Goal: Information Seeking & Learning: Learn about a topic

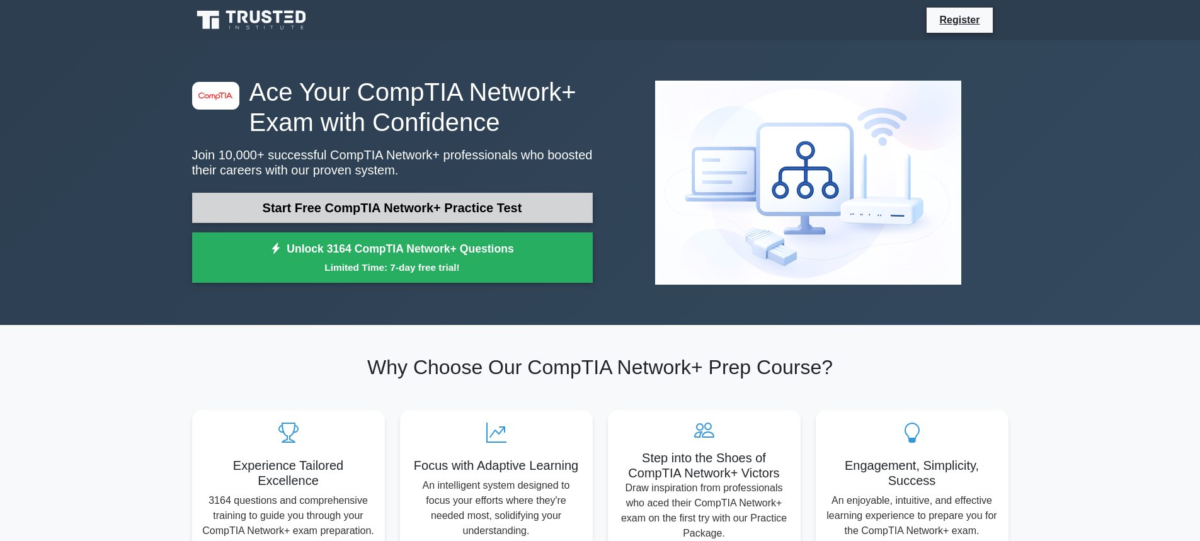
click at [362, 206] on link "Start Free CompTIA Network+ Practice Test" at bounding box center [392, 208] width 401 height 30
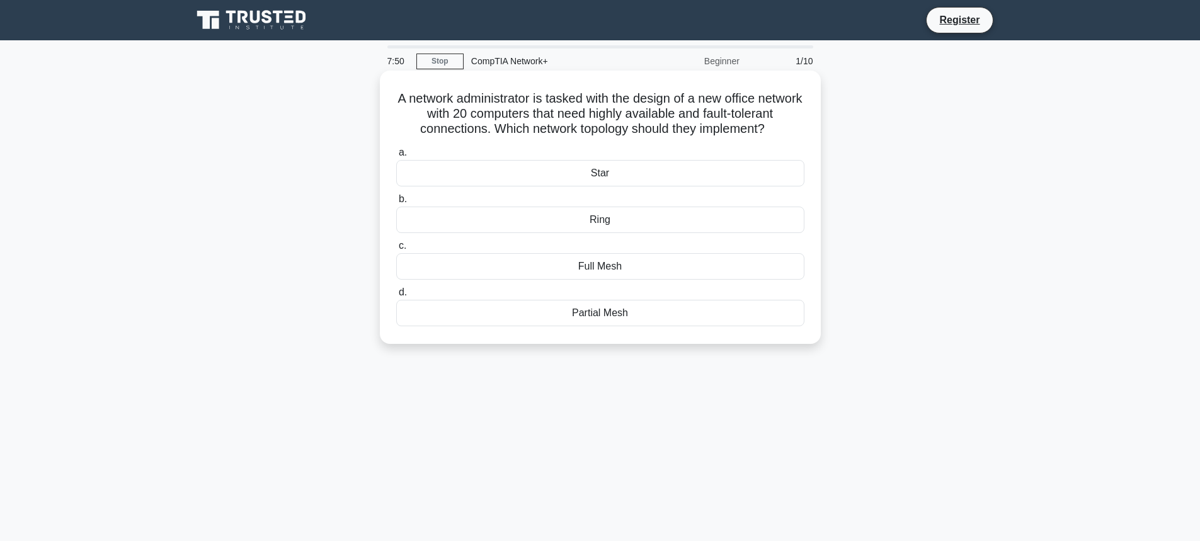
click at [595, 280] on div "Full Mesh" at bounding box center [600, 266] width 408 height 26
click at [396, 250] on input "c. Full Mesh" at bounding box center [396, 246] width 0 height 8
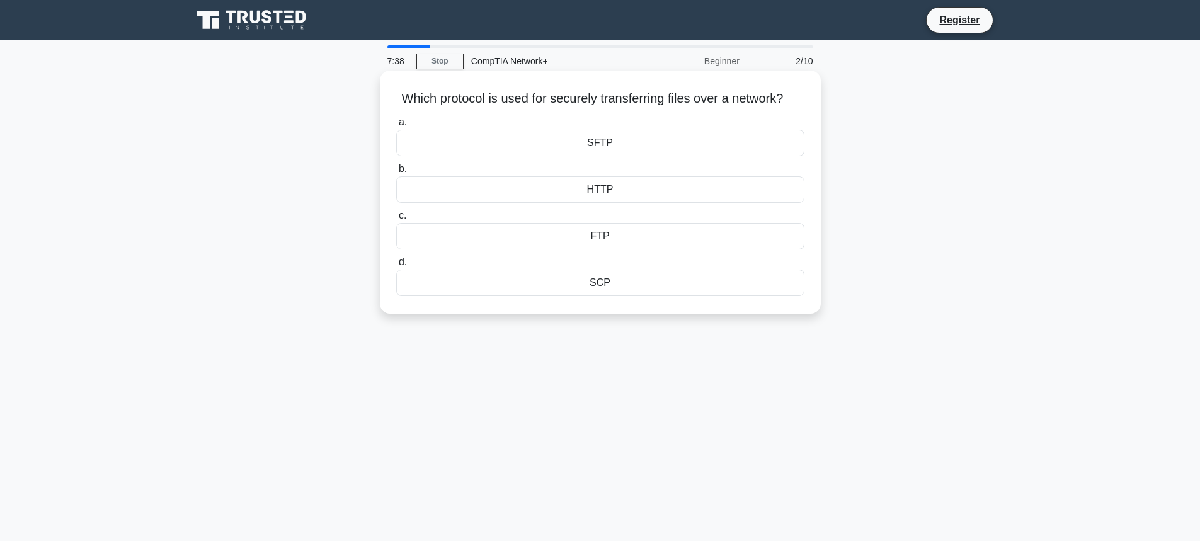
click at [595, 156] on div "SFTP" at bounding box center [600, 143] width 408 height 26
click at [396, 127] on input "a. SFTP" at bounding box center [396, 122] width 0 height 8
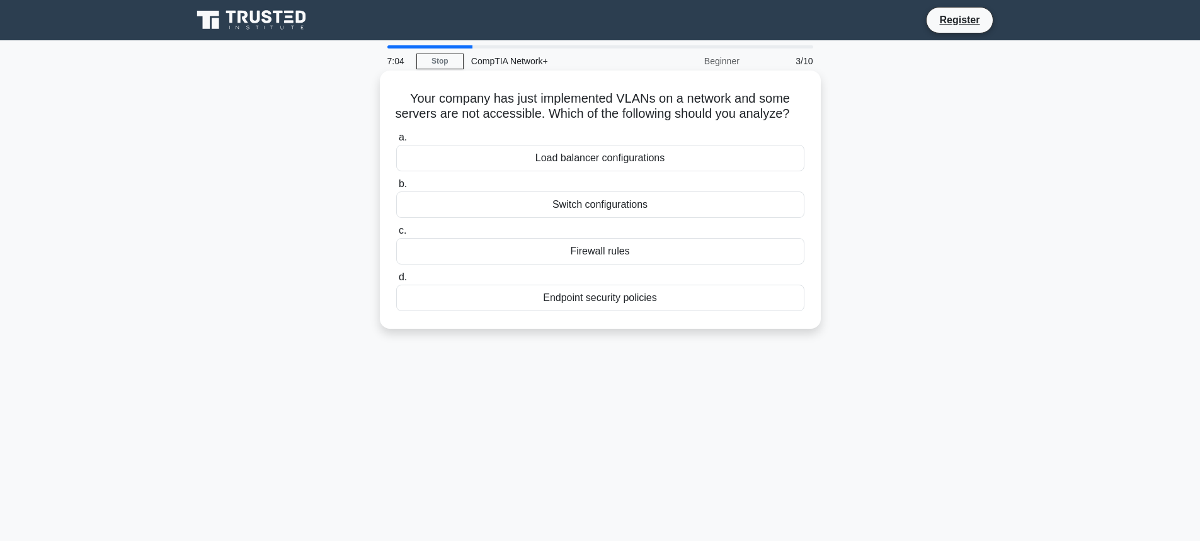
click at [591, 265] on div "Firewall rules" at bounding box center [600, 251] width 408 height 26
click at [396, 235] on input "c. Firewall rules" at bounding box center [396, 231] width 0 height 8
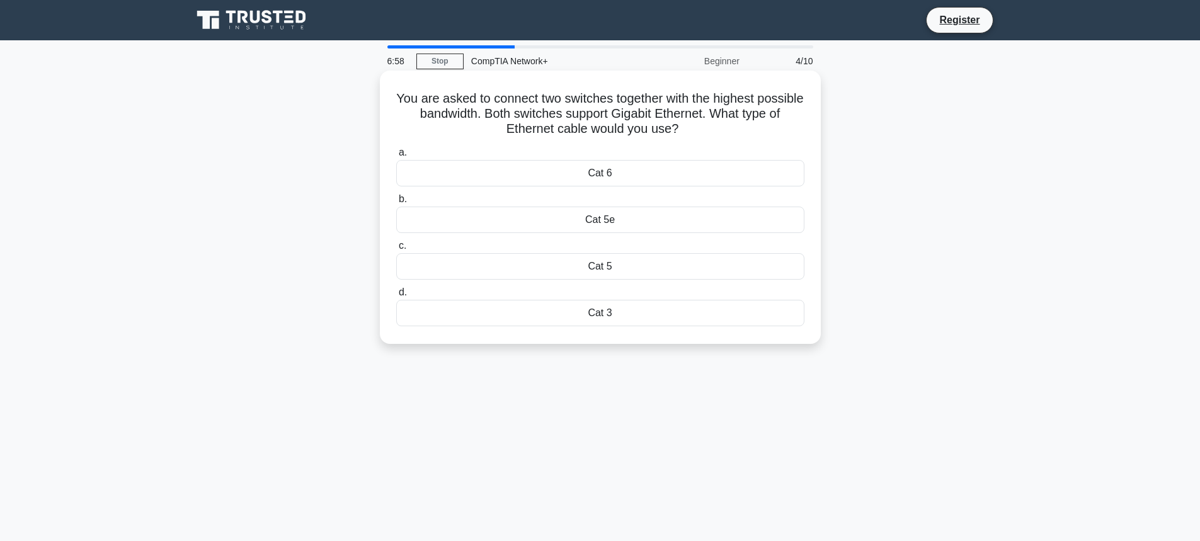
click at [546, 169] on div "Cat 6" at bounding box center [600, 173] width 408 height 26
click at [396, 157] on input "a. Cat 6" at bounding box center [396, 153] width 0 height 8
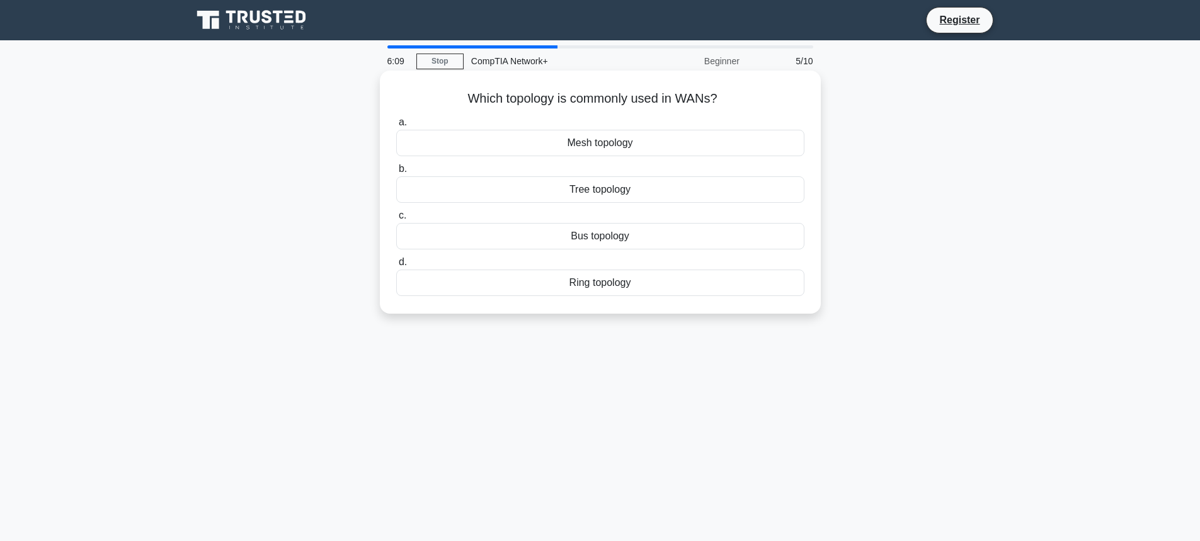
click at [618, 137] on div "Mesh topology" at bounding box center [600, 143] width 408 height 26
click at [396, 127] on input "a. Mesh topology" at bounding box center [396, 122] width 0 height 8
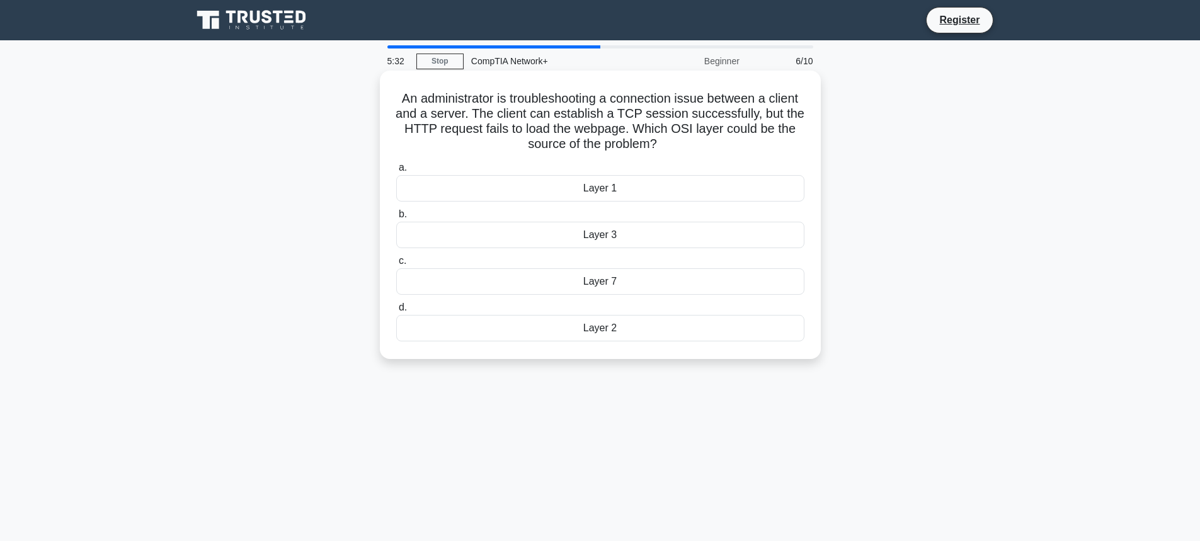
click at [607, 278] on div "Layer 7" at bounding box center [600, 281] width 408 height 26
click at [396, 265] on input "c. Layer 7" at bounding box center [396, 261] width 0 height 8
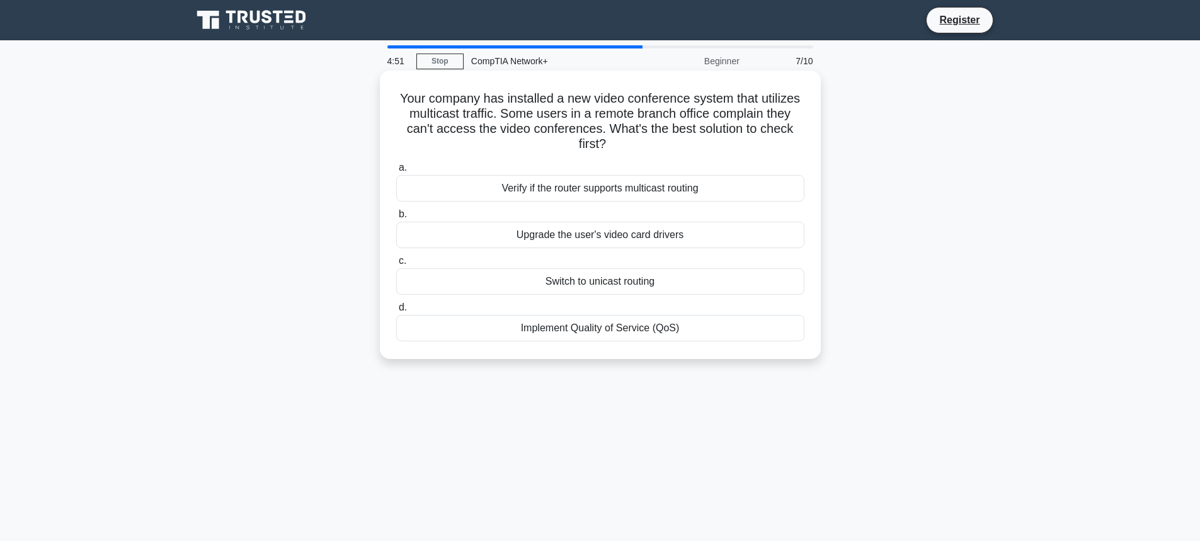
click at [639, 329] on div "Implement Quality of Service (QoS)" at bounding box center [600, 328] width 408 height 26
click at [396, 312] on input "d. Implement Quality of Service (QoS)" at bounding box center [396, 308] width 0 height 8
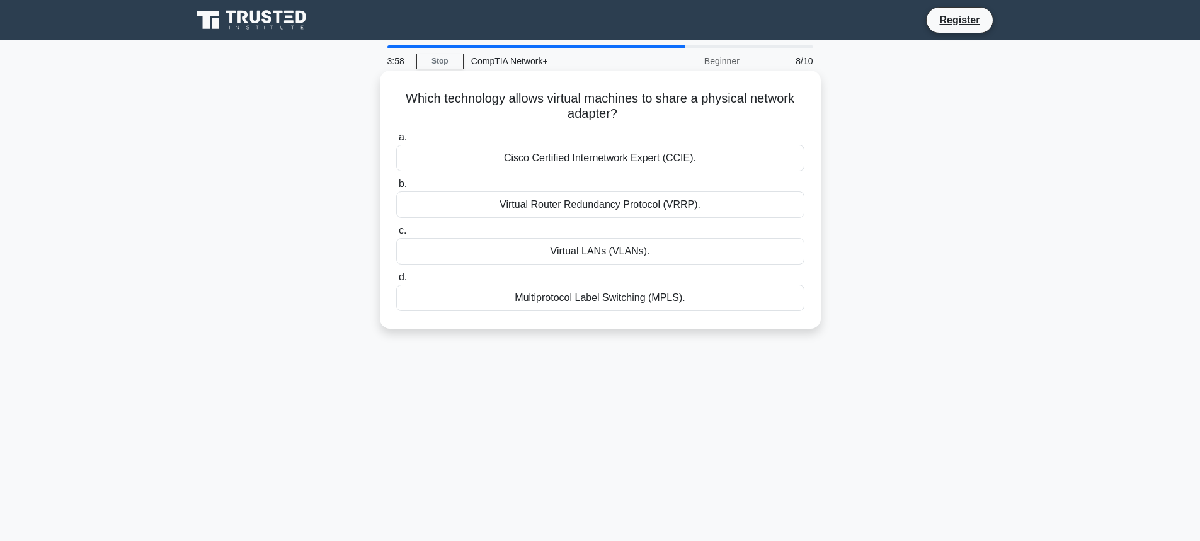
drag, startPoint x: 641, startPoint y: 113, endPoint x: 427, endPoint y: 83, distance: 216.3
click at [399, 95] on h5 "Which technology allows virtual machines to share a physical network adapter? .…" at bounding box center [600, 106] width 411 height 31
copy h5 "Which technology allows virtual machines to share a physical network adapter?"
click at [545, 206] on div "Virtual Router Redundancy Protocol (VRRP)." at bounding box center [600, 204] width 408 height 26
click at [396, 188] on input "b. Virtual Router Redundancy Protocol (VRRP)." at bounding box center [396, 184] width 0 height 8
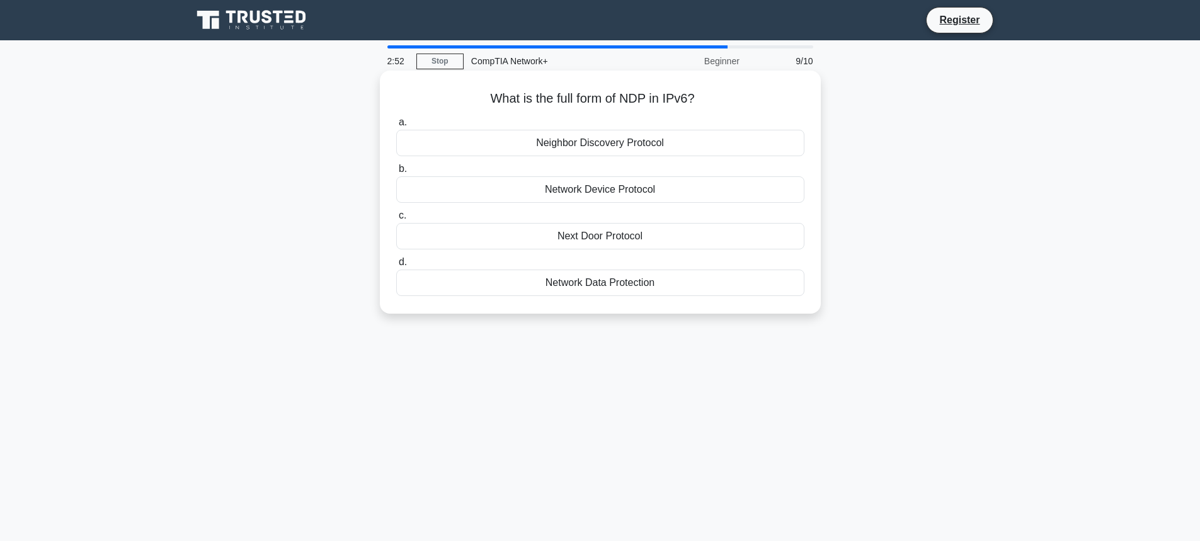
click at [609, 196] on div "Network Device Protocol" at bounding box center [600, 189] width 408 height 26
click at [396, 173] on input "b. Network Device Protocol" at bounding box center [396, 169] width 0 height 8
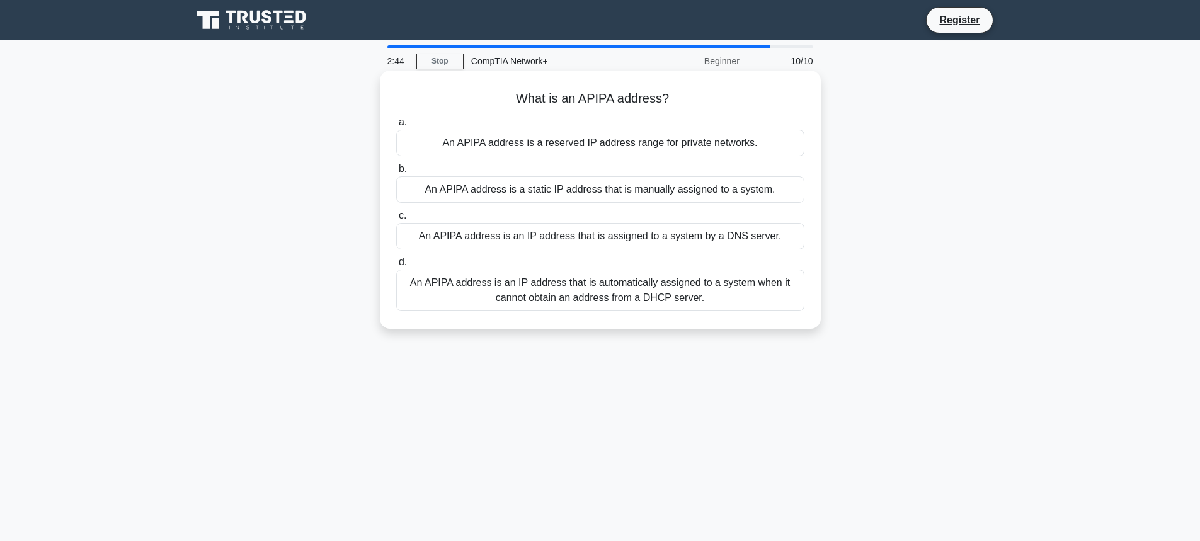
drag, startPoint x: 676, startPoint y: 98, endPoint x: 518, endPoint y: 89, distance: 159.0
click at [518, 89] on div "What is an APIPA address? .spinner_0XTQ{transform-origin:center;animation:spinn…" at bounding box center [600, 200] width 431 height 248
copy h5 "What is an APIPA address?"
click at [626, 287] on div "An APIPA address is an IP address that is automatically assigned to a system wh…" at bounding box center [600, 291] width 408 height 42
click at [396, 266] on input "d. An APIPA address is an IP address that is automatically assigned to a system…" at bounding box center [396, 262] width 0 height 8
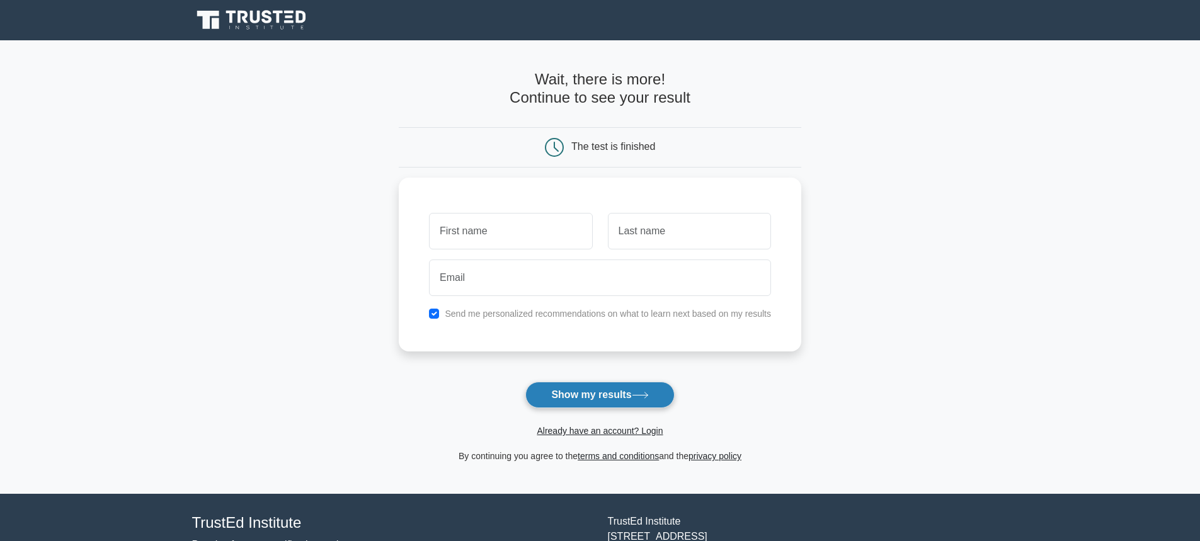
click at [602, 392] on button "Show my results" at bounding box center [599, 395] width 149 height 26
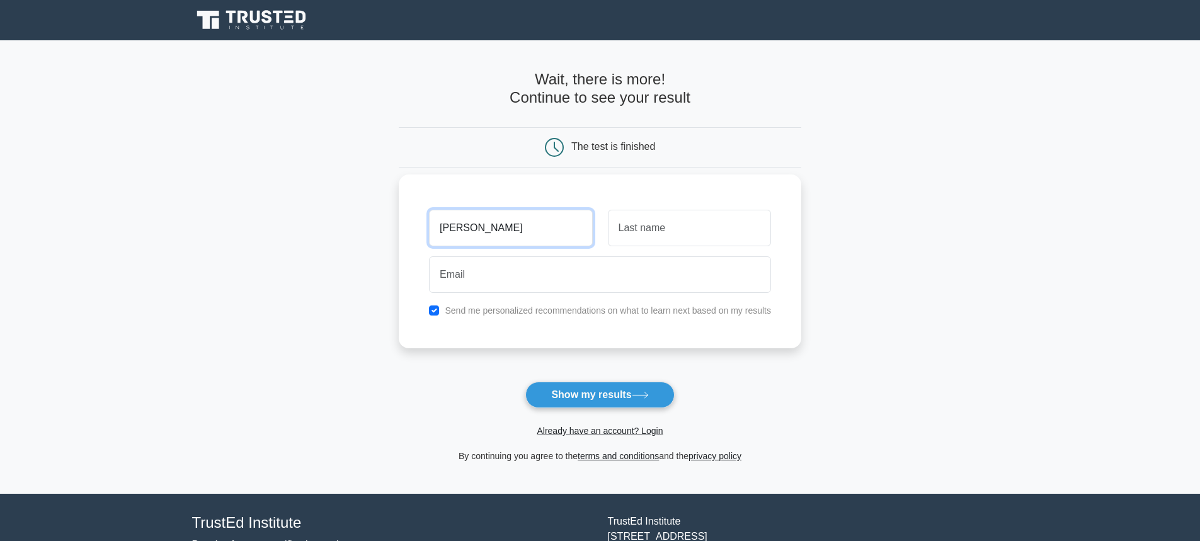
type input "[PERSON_NAME]"
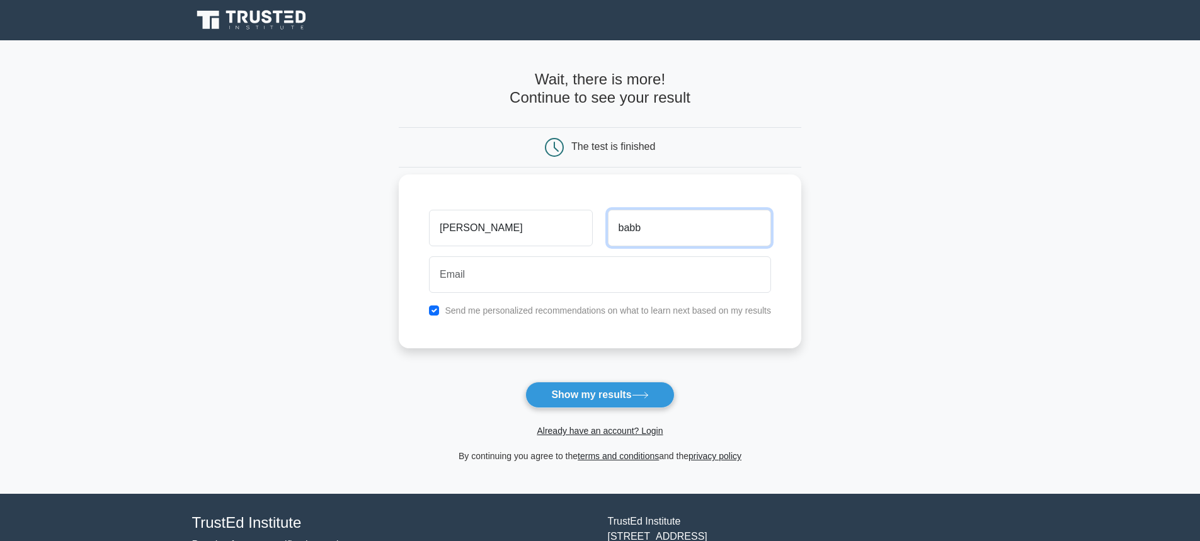
type input "babb"
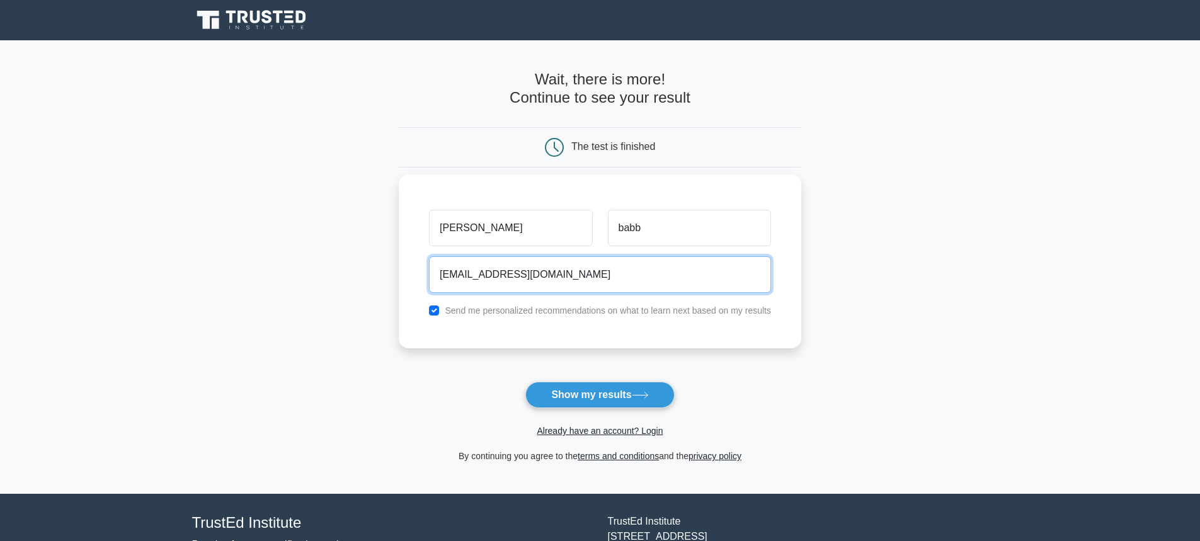
type input "[EMAIL_ADDRESS][DOMAIN_NAME]"
click at [434, 309] on input "checkbox" at bounding box center [434, 310] width 10 height 10
checkbox input "false"
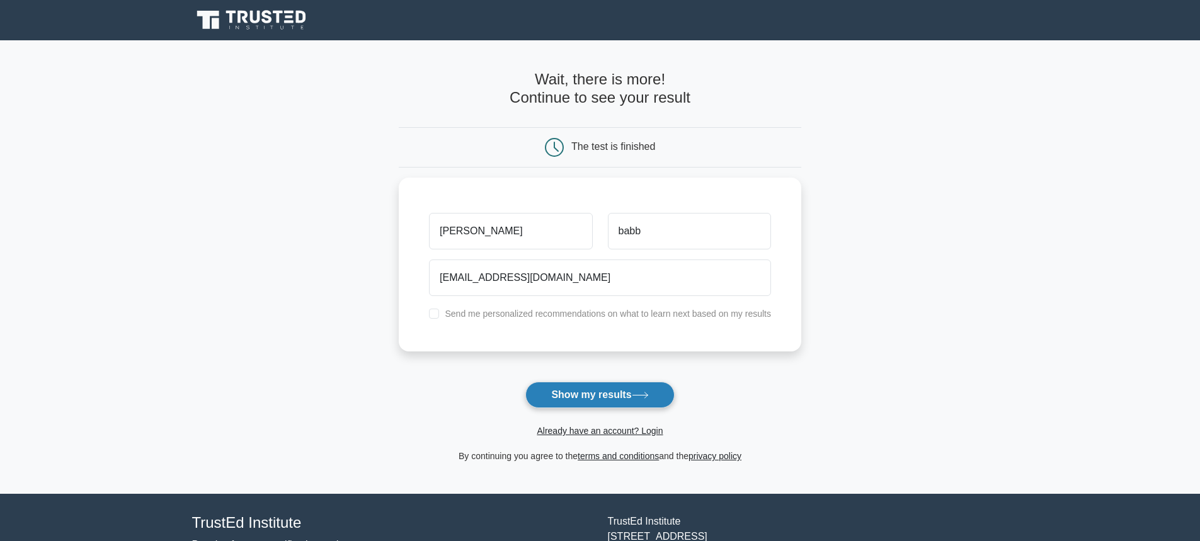
click at [598, 394] on button "Show my results" at bounding box center [599, 395] width 149 height 26
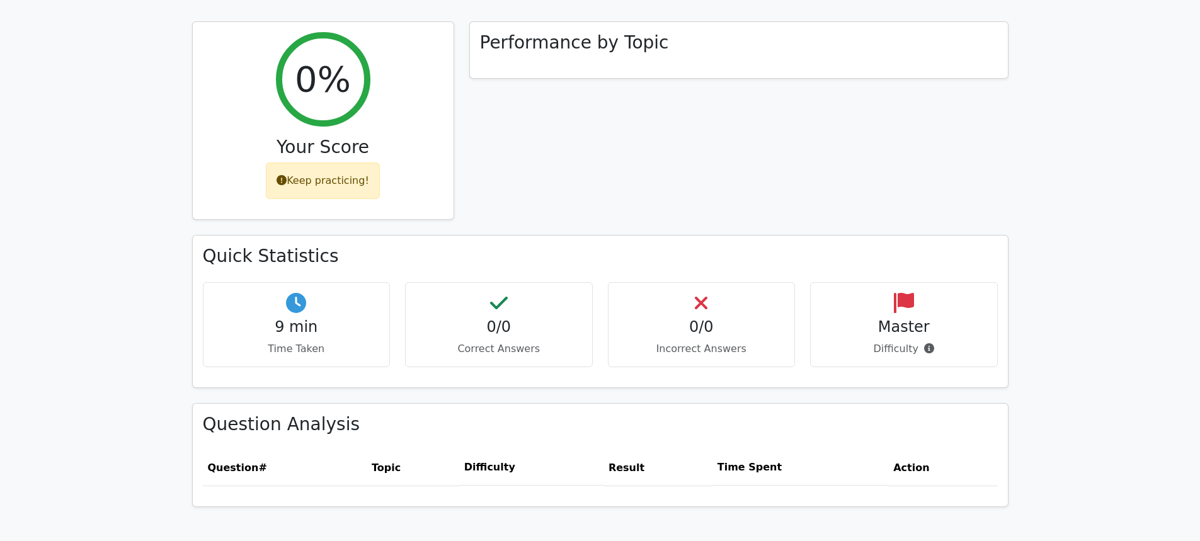
scroll to position [630, 0]
